Goal: Find specific page/section: Find specific page/section

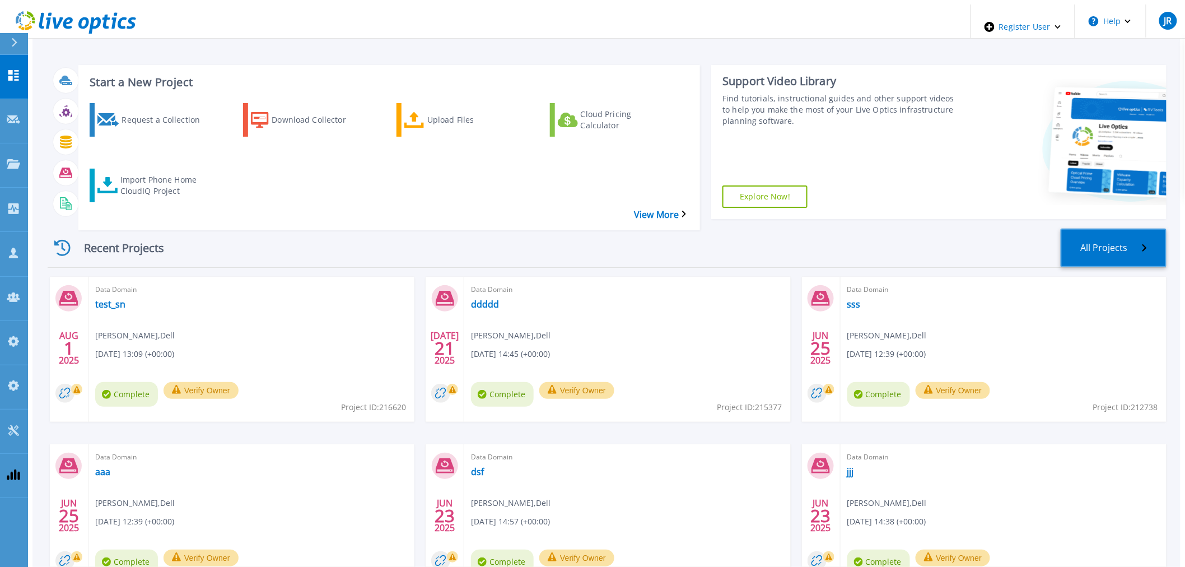
click at [1066, 228] on link "All Projects" at bounding box center [1114, 247] width 106 height 39
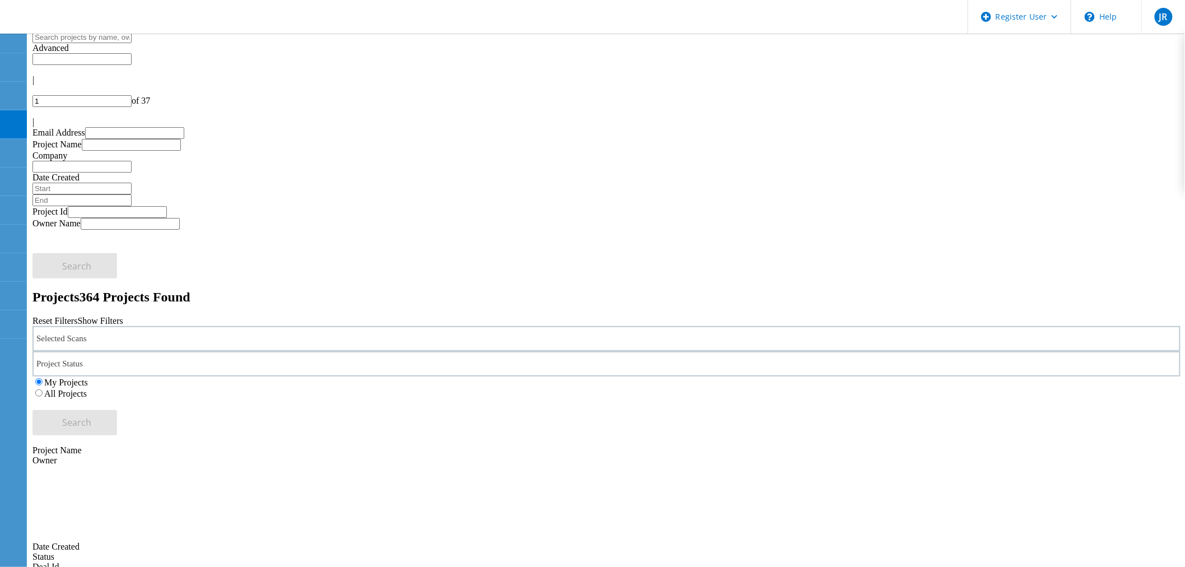
click at [87, 389] on label "All Projects" at bounding box center [65, 394] width 43 height 10
click at [43, 389] on input "All Projects" at bounding box center [38, 392] width 7 height 7
click at [117, 410] on button "Search" at bounding box center [74, 422] width 85 height 25
click at [1156, 107] on div at bounding box center [606, 112] width 1148 height 10
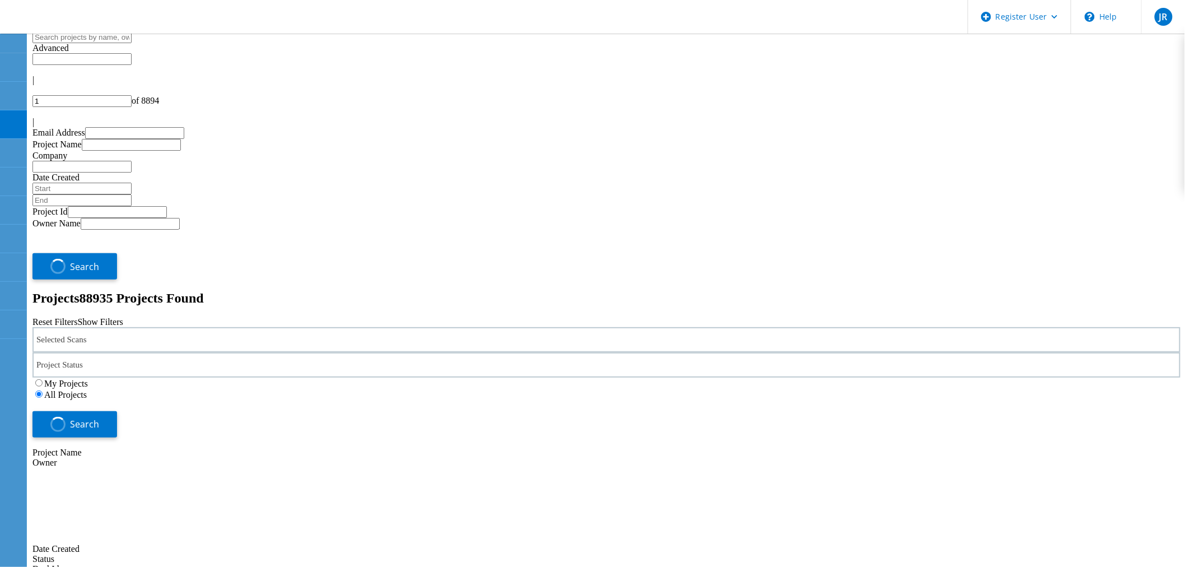
type input "2"
